Goal: Complete application form: Complete application form

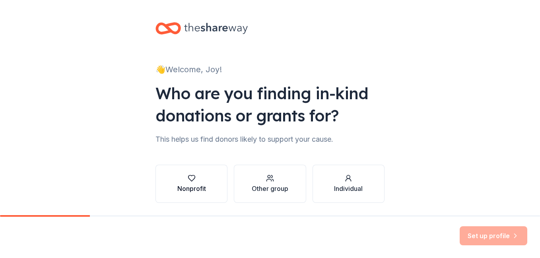
click at [188, 181] on icon "button" at bounding box center [191, 179] width 7 height 6
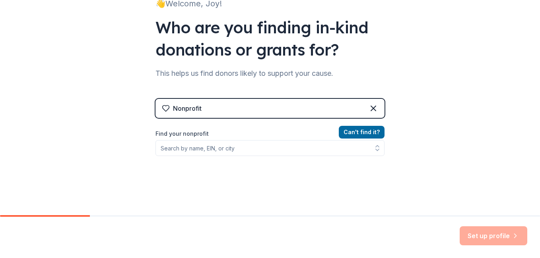
scroll to position [80, 0]
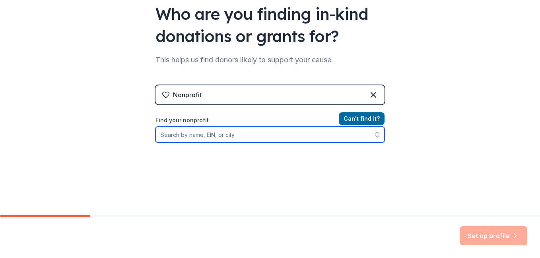
click at [169, 136] on input "Find your nonprofit" at bounding box center [269, 135] width 229 height 16
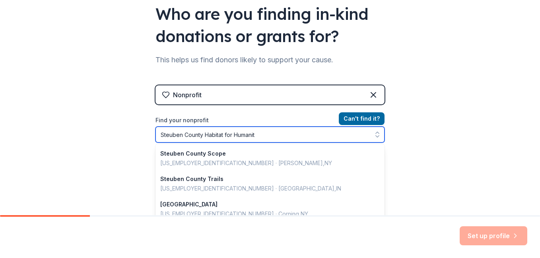
type input "Steuben County Habitat for Humanity"
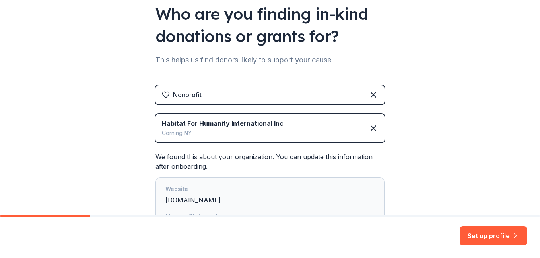
scroll to position [119, 0]
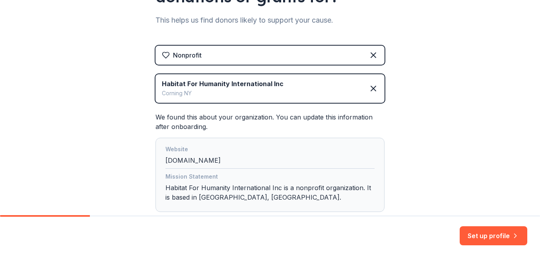
click at [224, 159] on div "Website habitatcorning.org" at bounding box center [269, 157] width 209 height 24
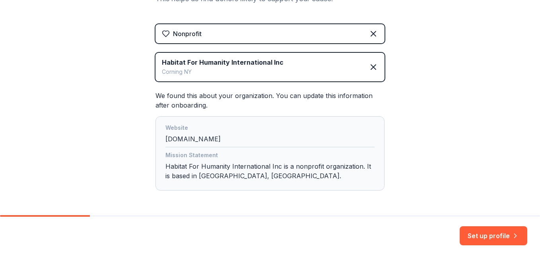
scroll to position [170, 0]
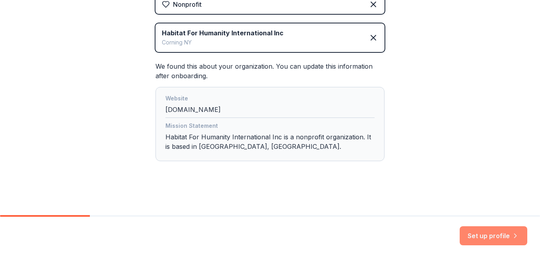
click at [497, 238] on button "Set up profile" at bounding box center [494, 236] width 68 height 19
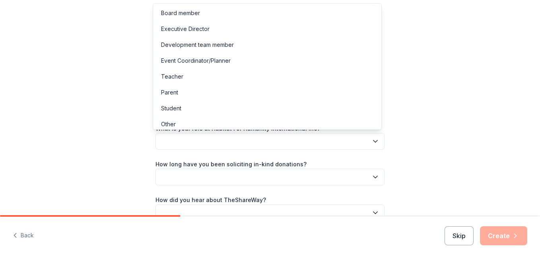
click at [163, 141] on button "button" at bounding box center [269, 141] width 229 height 17
click at [202, 60] on div "Event Coordinator/Planner" at bounding box center [196, 61] width 70 height 10
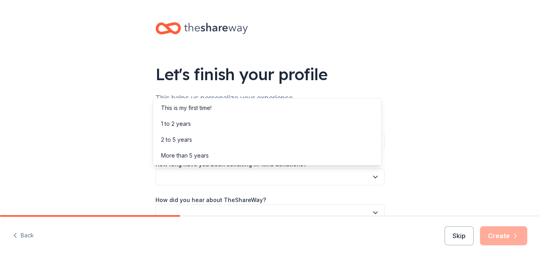
click at [199, 180] on button "button" at bounding box center [269, 177] width 229 height 17
click at [191, 156] on div "More than 5 years" at bounding box center [185, 156] width 48 height 10
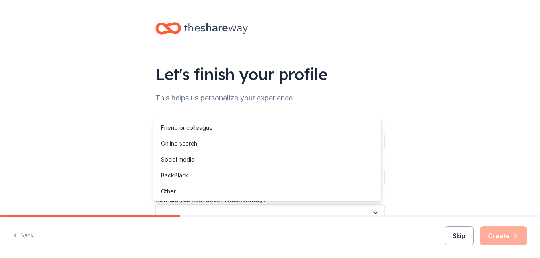
click at [270, 210] on button "button" at bounding box center [269, 213] width 229 height 17
click at [179, 142] on div "Online search" at bounding box center [179, 144] width 36 height 10
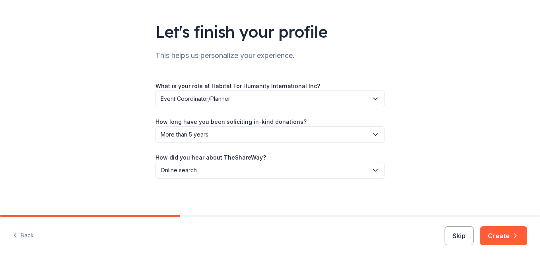
scroll to position [44, 0]
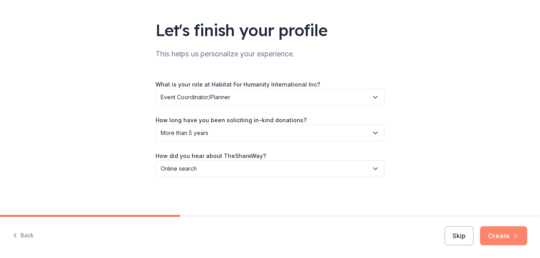
click at [503, 235] on button "Create" at bounding box center [503, 236] width 47 height 19
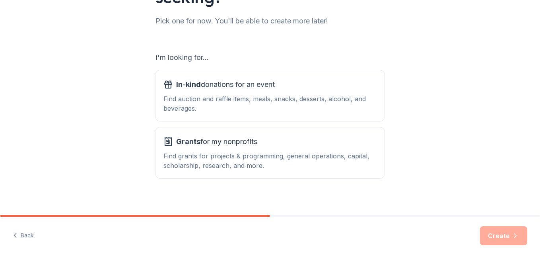
scroll to position [105, 0]
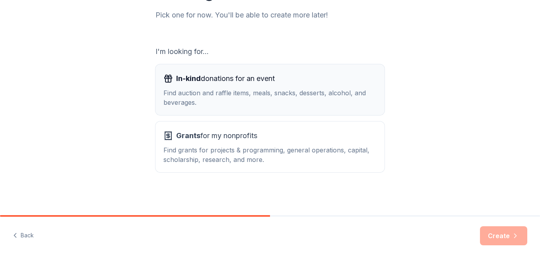
click at [213, 92] on div "Find auction and raffle items, meals, snacks, desserts, alcohol, and beverages." at bounding box center [269, 97] width 213 height 19
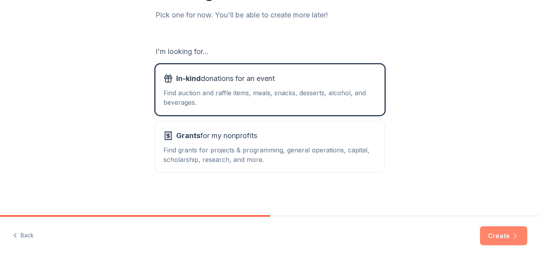
click at [503, 234] on button "Create" at bounding box center [503, 236] width 47 height 19
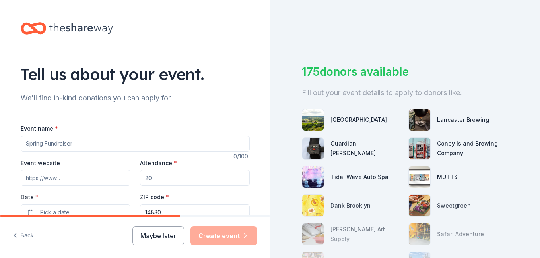
click at [54, 146] on input "Event name *" at bounding box center [135, 144] width 229 height 16
type input "Holiday Happenings"
drag, startPoint x: 155, startPoint y: 177, endPoint x: 109, endPoint y: 175, distance: 46.1
click at [109, 175] on div "Event website Attendance * Date * Pick a date ZIP code * 14830" at bounding box center [135, 189] width 229 height 62
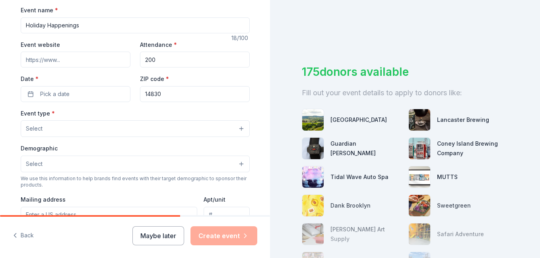
scroll to position [119, 0]
type input "200"
click at [40, 94] on span "Pick a date" at bounding box center [54, 94] width 29 height 10
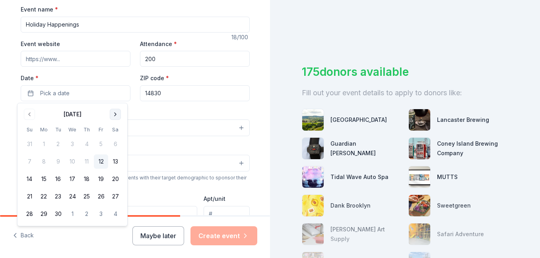
click at [114, 114] on button "Go to next month" at bounding box center [115, 114] width 11 height 11
click at [118, 144] on button "6" at bounding box center [115, 144] width 14 height 14
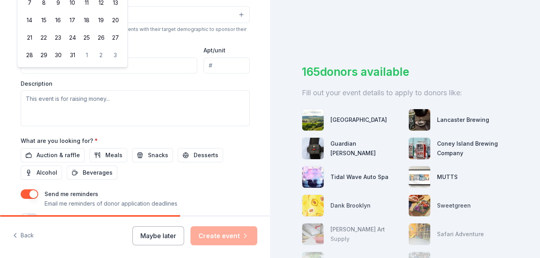
scroll to position [278, 0]
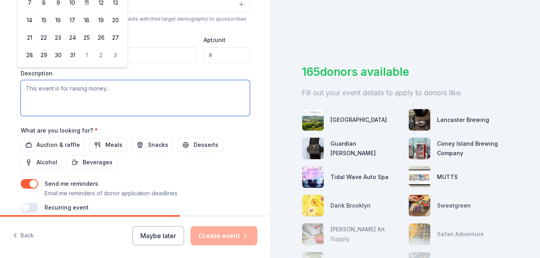
click at [40, 89] on textarea at bounding box center [135, 98] width 229 height 36
type textarea ";"
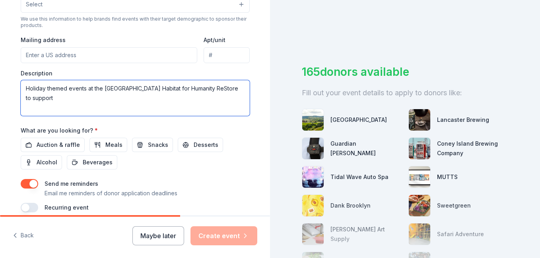
drag, startPoint x: 84, startPoint y: 87, endPoint x: 107, endPoint y: 99, distance: 25.8
click at [83, 87] on textarea "Holiday themed events at the Steuben County Habitat for Humanity ReStore to sup…" at bounding box center [135, 98] width 229 height 36
click at [154, 101] on textarea "Holiday themed events, including a Chili Cook-Off fundraiser, at the Steuben Co…" at bounding box center [135, 98] width 229 height 36
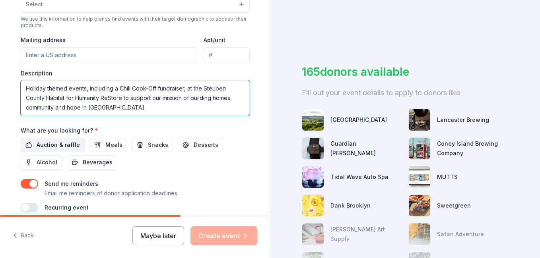
type textarea "Holiday themed events, including a Chili Cook-Off fundraiser, at the Steuben Co…"
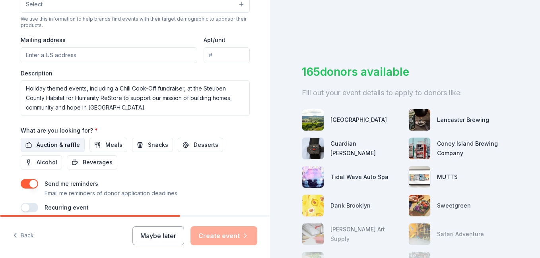
click at [42, 144] on span "Auction & raffle" at bounding box center [58, 145] width 43 height 10
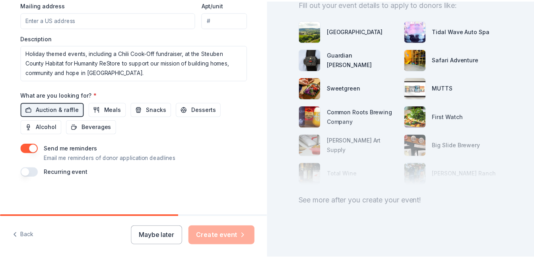
scroll to position [95, 0]
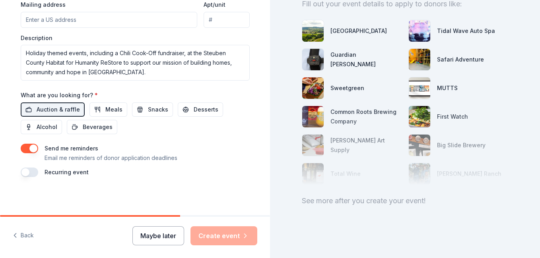
click at [165, 236] on button "Maybe later" at bounding box center [158, 236] width 52 height 19
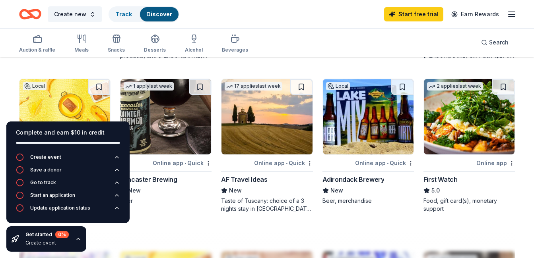
scroll to position [477, 0]
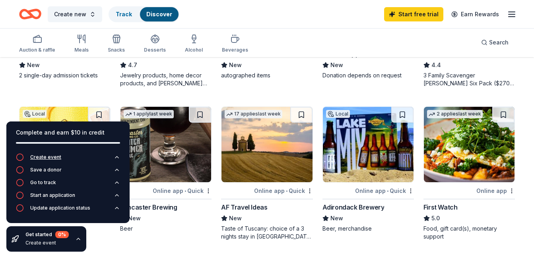
click at [21, 156] on icon "button" at bounding box center [20, 157] width 8 height 8
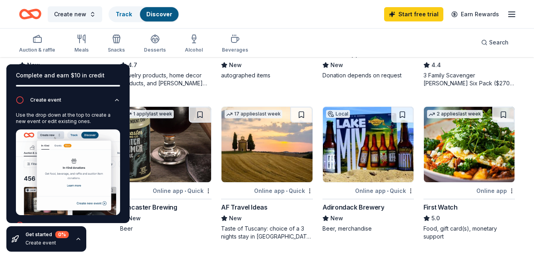
click at [109, 236] on div "Complete and earn $10 in credit Create event Use the drop down at the top to cr…" at bounding box center [68, 158] width 136 height 200
click at [12, 52] on div "Auction & raffle Meals Snacks Desserts Alcohol Beverages Search" at bounding box center [267, 42] width 534 height 29
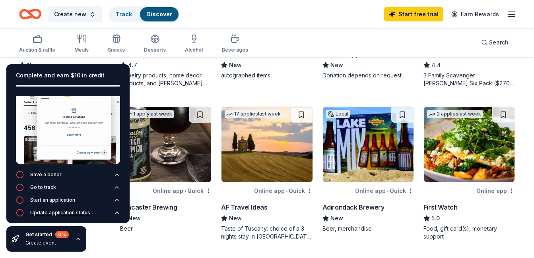
scroll to position [557, 0]
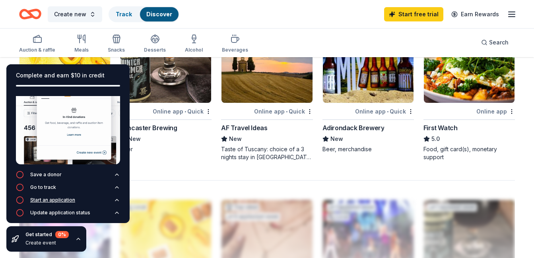
click at [52, 197] on div "Start an application" at bounding box center [52, 200] width 45 height 6
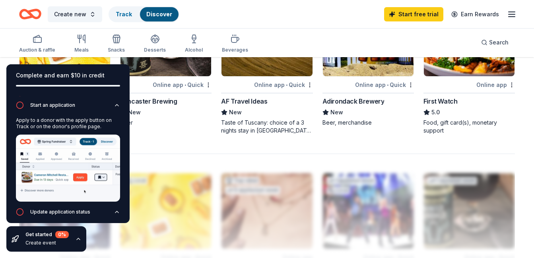
scroll to position [596, 0]
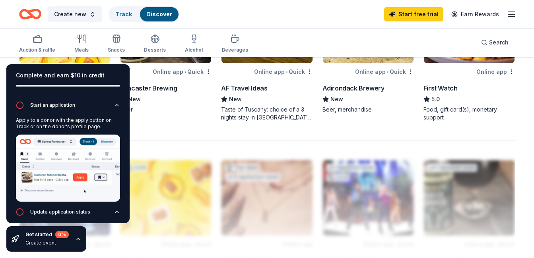
click at [187, 220] on div at bounding box center [267, 204] width 496 height 127
click at [440, 165] on div at bounding box center [267, 204] width 496 height 127
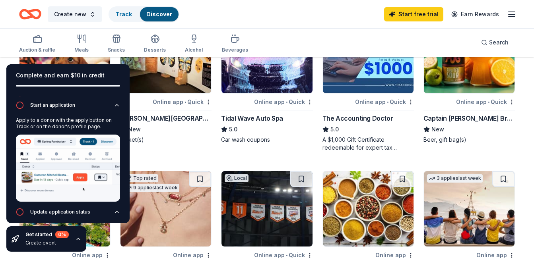
scroll to position [241, 0]
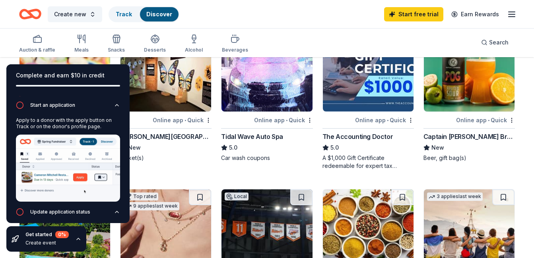
click at [62, 36] on div "Auction & raffle Meals Snacks Desserts Alcohol Beverages" at bounding box center [133, 44] width 229 height 26
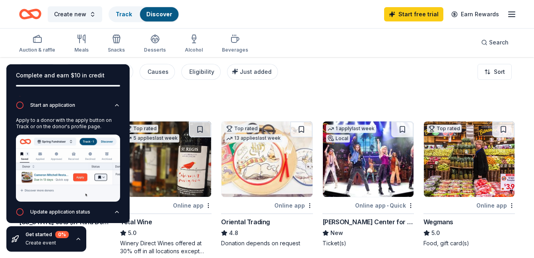
scroll to position [0, 0]
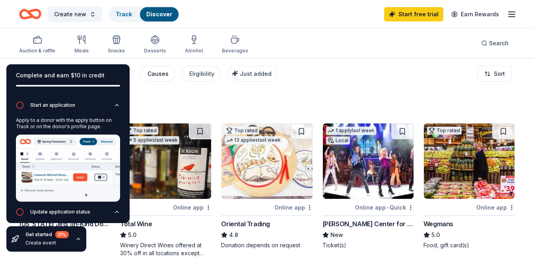
click at [161, 72] on div "Causes" at bounding box center [158, 74] width 21 height 10
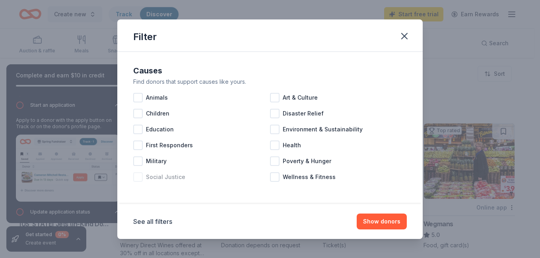
click at [140, 179] on div at bounding box center [138, 178] width 10 height 10
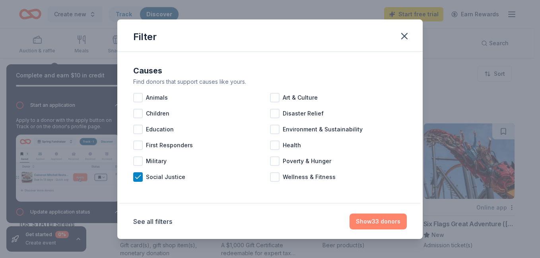
click at [384, 220] on button "Show 33 donors" at bounding box center [377, 222] width 57 height 16
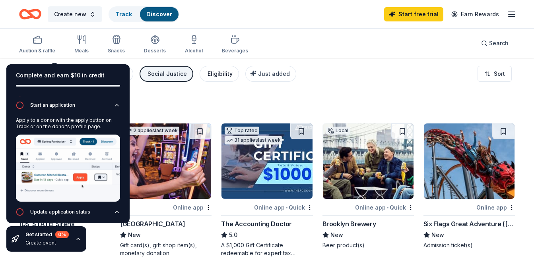
click at [213, 70] on div "Eligibility" at bounding box center [220, 74] width 25 height 10
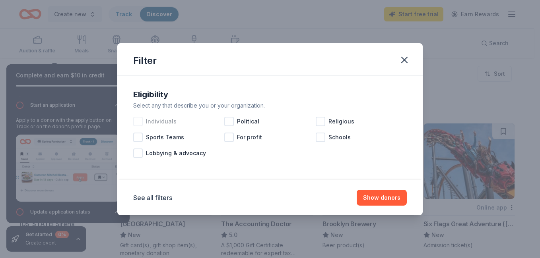
click at [139, 123] on div at bounding box center [138, 122] width 10 height 10
click at [378, 201] on button "Show 24 donors" at bounding box center [378, 198] width 58 height 16
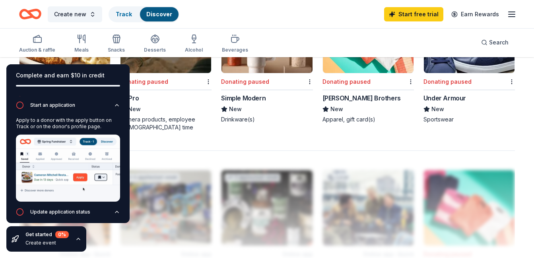
scroll to position [596, 0]
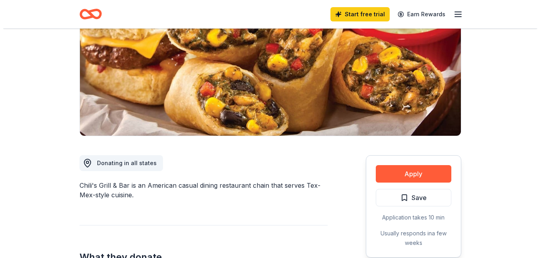
scroll to position [119, 0]
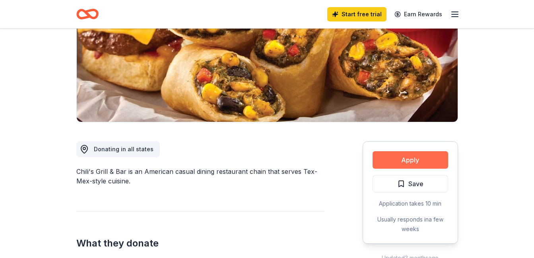
click at [417, 162] on button "Apply" at bounding box center [411, 159] width 76 height 17
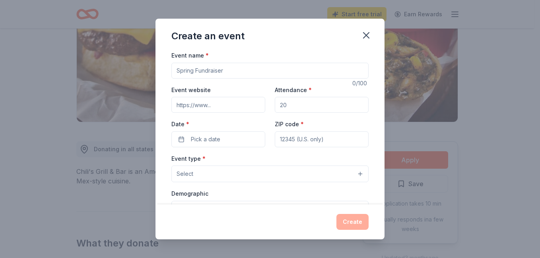
click at [331, 74] on input "Event name *" at bounding box center [269, 71] width 197 height 16
type input "Holiday Happening at the [GEOGRAPHIC_DATA]"
click at [291, 107] on input "Attendance *" at bounding box center [322, 105] width 94 height 16
type input "200"
type input "14830"
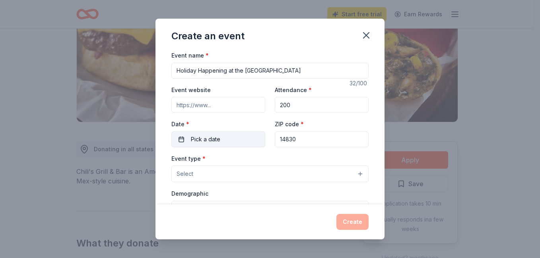
click at [196, 139] on span "Pick a date" at bounding box center [205, 140] width 29 height 10
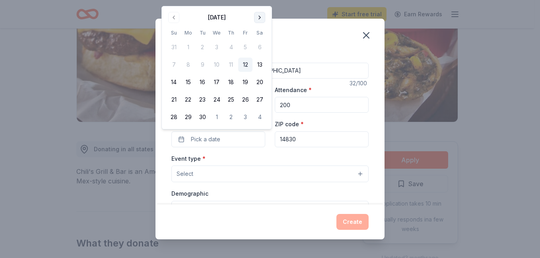
click at [259, 19] on button "Go to next month" at bounding box center [259, 17] width 11 height 11
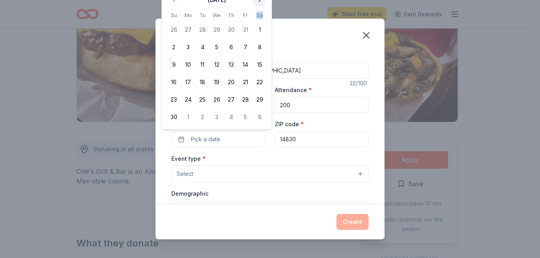
click at [259, 19] on th "Sa" at bounding box center [259, 15] width 14 height 8
click at [262, 0] on button "Go to next month" at bounding box center [259, -1] width 11 height 11
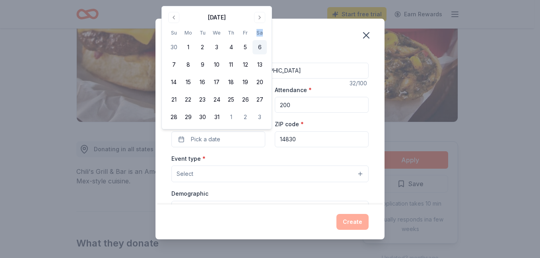
click at [258, 46] on button "6" at bounding box center [259, 47] width 14 height 14
click at [184, 171] on span "Select" at bounding box center [185, 174] width 17 height 10
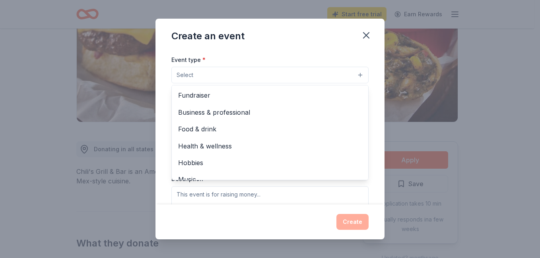
scroll to position [80, 0]
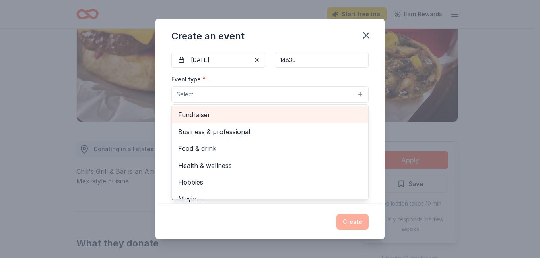
click at [195, 113] on span "Fundraiser" at bounding box center [270, 115] width 184 height 10
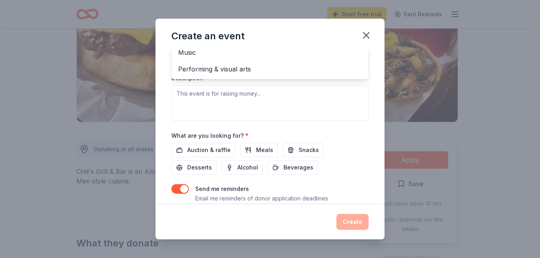
scroll to position [187, 0]
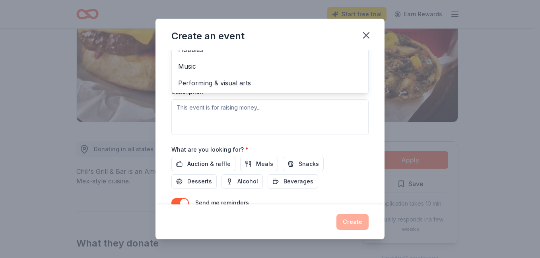
click at [210, 165] on div "Event name * Holiday Happening at the ReStore 32 /100 Event website Attendance …" at bounding box center [269, 48] width 197 height 368
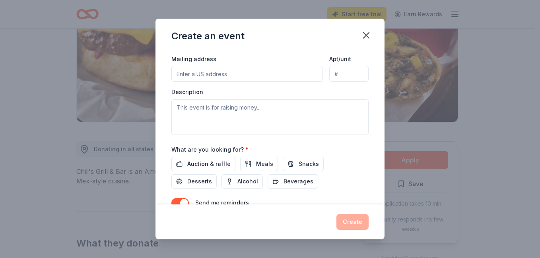
scroll to position [47, 0]
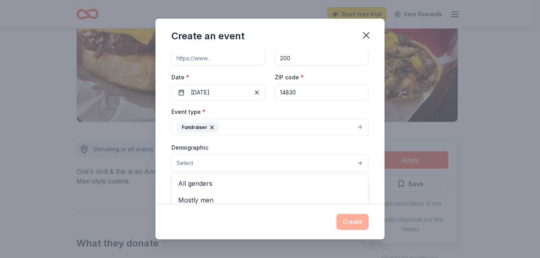
click at [196, 167] on button "Select" at bounding box center [269, 163] width 197 height 17
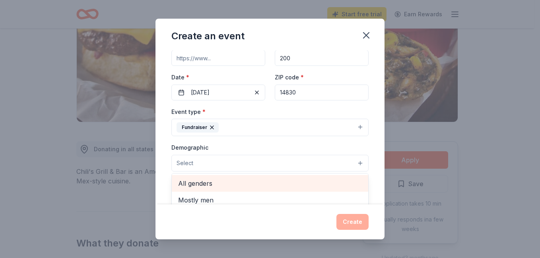
click at [202, 184] on span "All genders" at bounding box center [270, 184] width 184 height 10
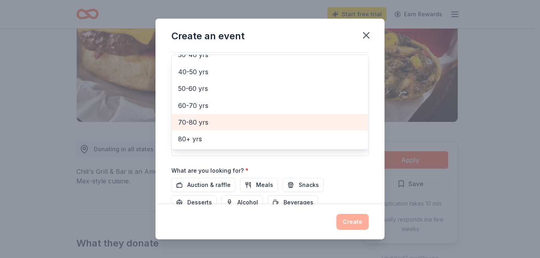
scroll to position [166, 0]
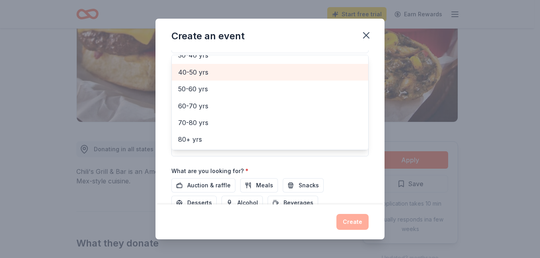
click at [189, 75] on span "40-50 yrs" at bounding box center [270, 72] width 184 height 10
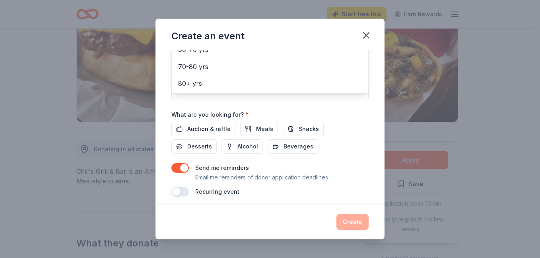
scroll to position [227, 0]
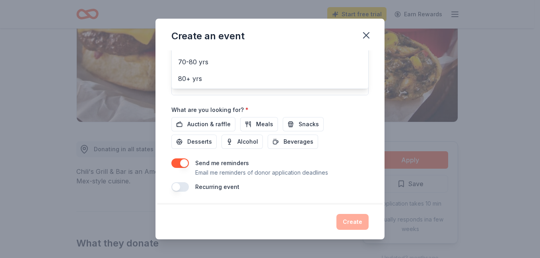
click at [208, 124] on div "Event name * Holiday Happening at the ReStore 32 /100 Event website Attendance …" at bounding box center [269, 7] width 197 height 369
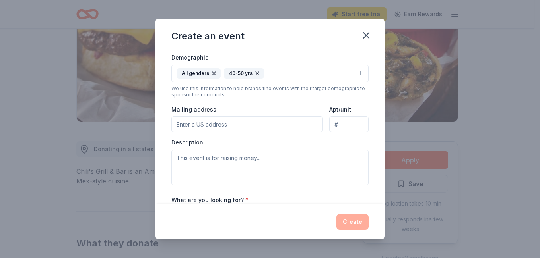
scroll to position [123, 0]
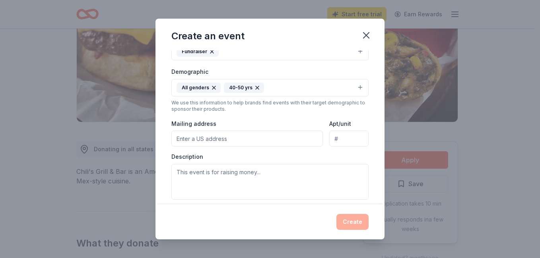
click at [184, 140] on input "Mailing address" at bounding box center [246, 139] width 151 height 16
type input "PO Box 800"
type input "3412 State Route 414"
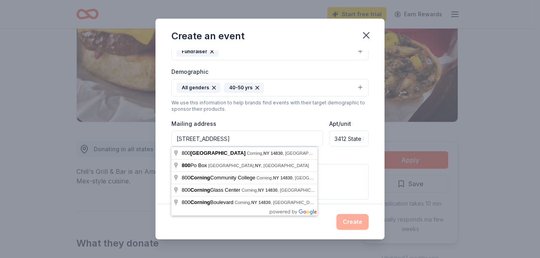
type input "[STREET_ADDRESS]"
click at [367, 179] on div "Event name * Holiday Happening at the ReStore 32 /100 Event website Attendance …" at bounding box center [269, 127] width 229 height 154
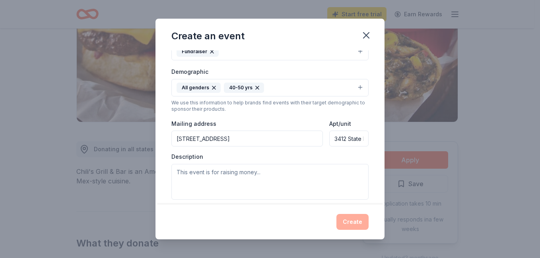
click at [347, 142] on input "3412 State Route 414" at bounding box center [348, 139] width 39 height 16
drag, startPoint x: 329, startPoint y: 140, endPoint x: 403, endPoint y: 142, distance: 73.6
click at [402, 138] on div "Create an event Event name * Holiday Happening at the ReStore 32 /100 Event web…" at bounding box center [270, 129] width 540 height 258
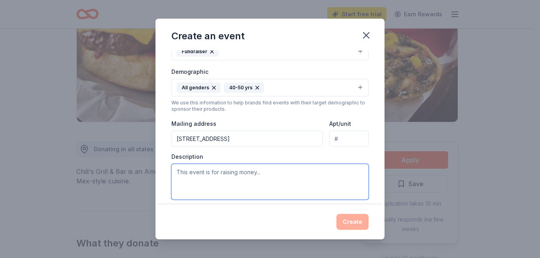
click at [201, 173] on textarea at bounding box center [269, 182] width 197 height 36
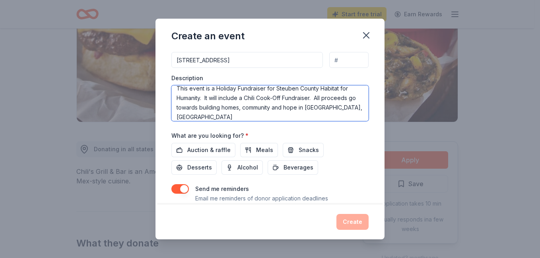
scroll to position [202, 0]
type textarea "This event is a Holiday Fundraiser for Steuben County Habitat for Humanity. It …"
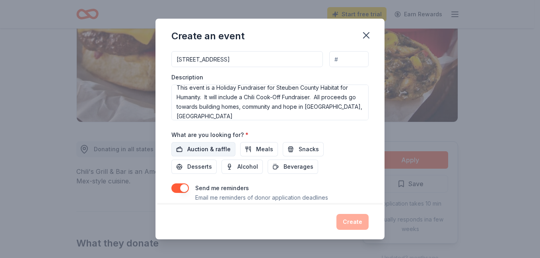
click at [209, 150] on span "Auction & raffle" at bounding box center [208, 150] width 43 height 10
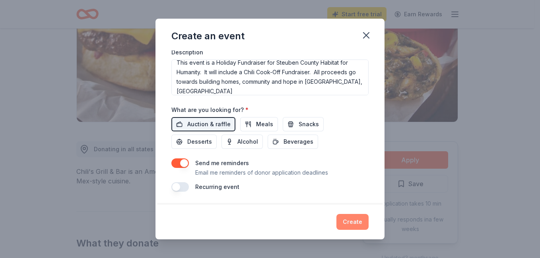
click at [359, 221] on button "Create" at bounding box center [352, 222] width 32 height 16
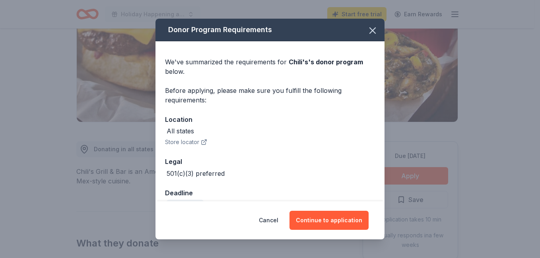
click at [188, 142] on button "Store locator" at bounding box center [186, 143] width 42 height 10
click at [182, 131] on div "All states" at bounding box center [180, 131] width 27 height 10
click at [179, 144] on button "Store locator" at bounding box center [186, 143] width 42 height 10
click at [206, 130] on div "All states" at bounding box center [270, 131] width 210 height 10
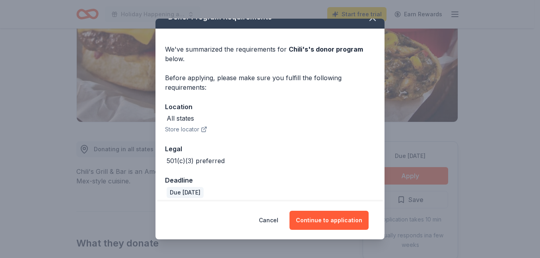
scroll to position [19, 0]
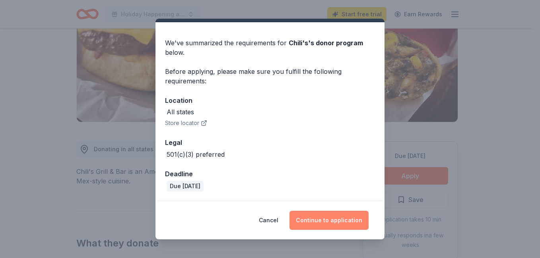
click at [340, 222] on button "Continue to application" at bounding box center [328, 220] width 79 height 19
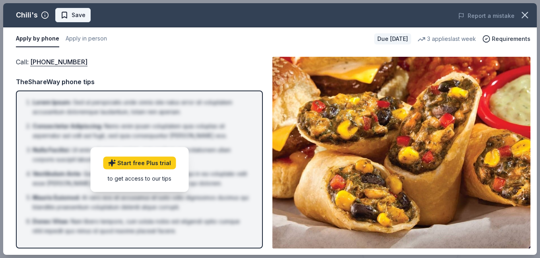
click at [78, 16] on span "Save" at bounding box center [79, 15] width 14 height 10
click at [83, 35] on button "Apply in person" at bounding box center [86, 39] width 41 height 17
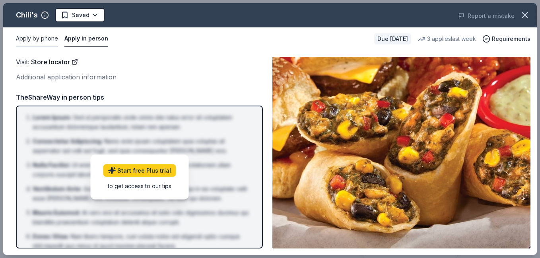
click at [37, 41] on button "Apply by phone" at bounding box center [37, 39] width 42 height 17
